Goal: Navigation & Orientation: Find specific page/section

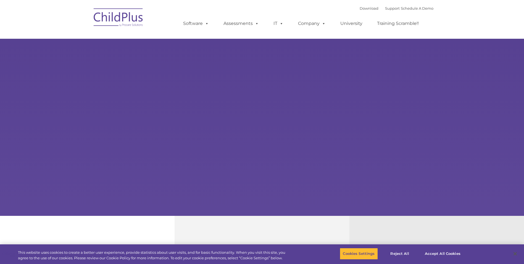
select select "MEDIUM"
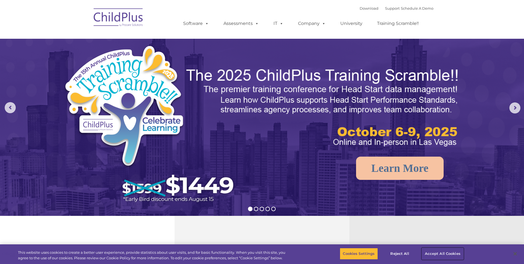
click at [448, 251] on button "Accept All Cookies" at bounding box center [443, 254] width 42 height 12
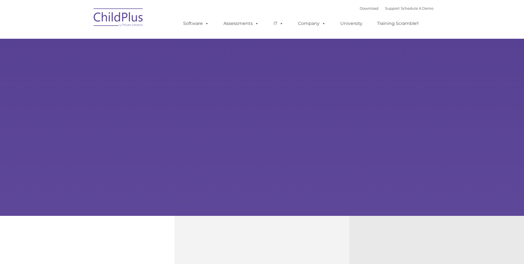
type input ""
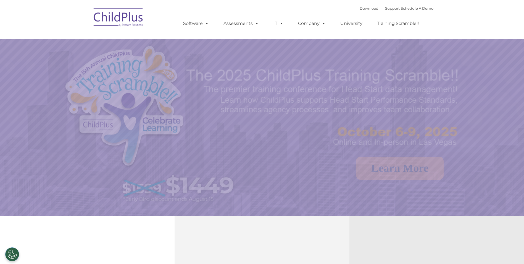
select select "MEDIUM"
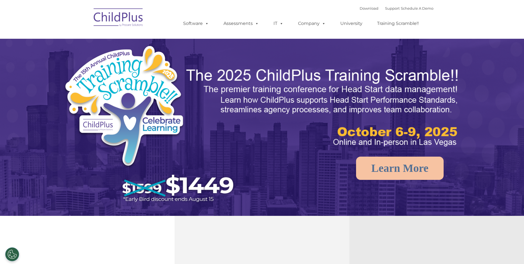
click at [112, 16] on img at bounding box center [118, 18] width 55 height 28
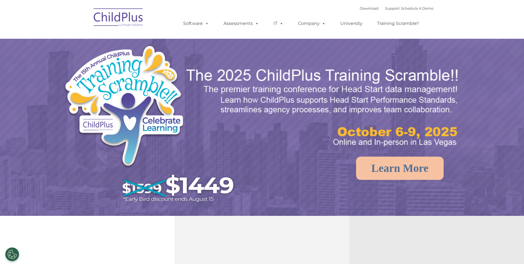
select select "MEDIUM"
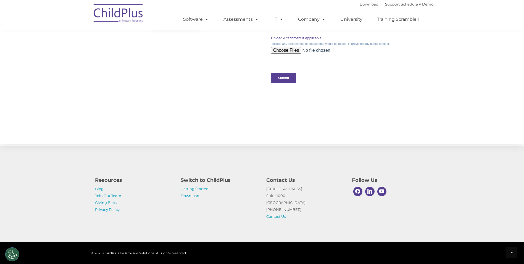
scroll to position [538, 0]
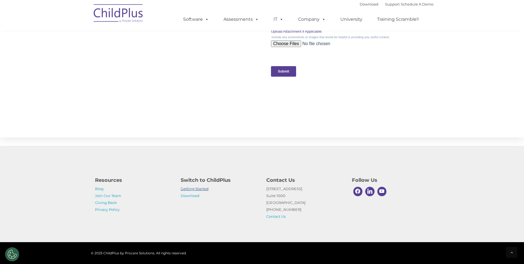
click at [199, 190] on link "Getting Started" at bounding box center [195, 188] width 28 height 4
click at [191, 195] on link "Download" at bounding box center [190, 195] width 19 height 4
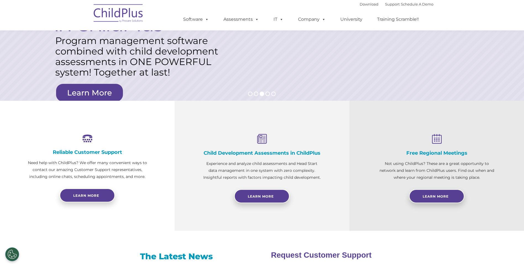
scroll to position [0, 0]
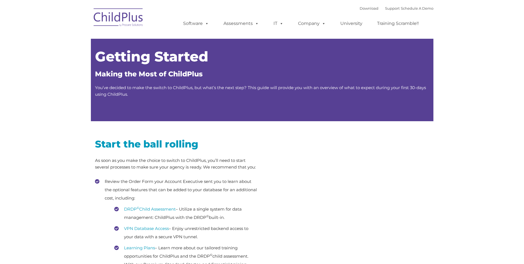
type input ""
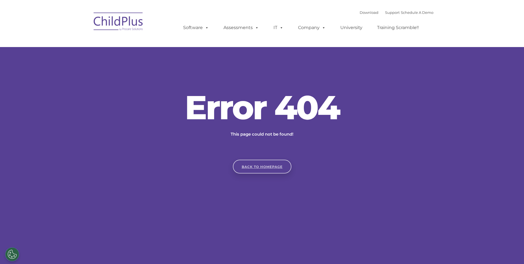
click at [254, 163] on link "Back to homepage" at bounding box center [262, 166] width 59 height 14
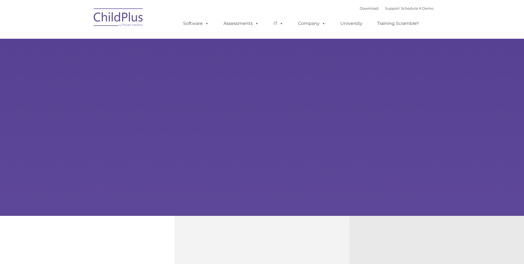
type input ""
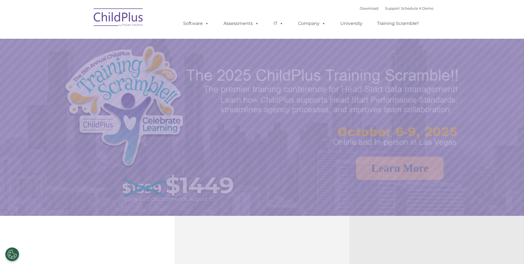
select select "MEDIUM"
